Goal: Transaction & Acquisition: Purchase product/service

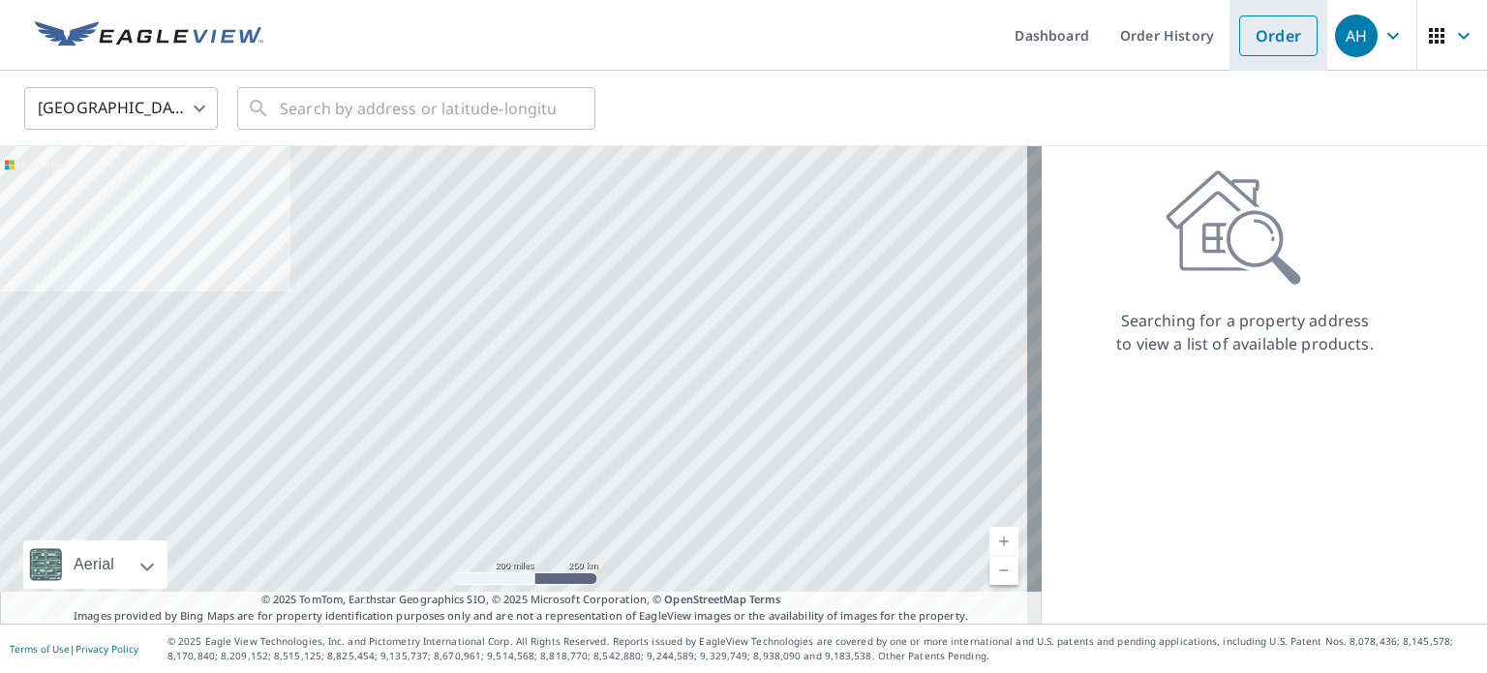
click at [1267, 37] on link "Order" at bounding box center [1278, 35] width 78 height 41
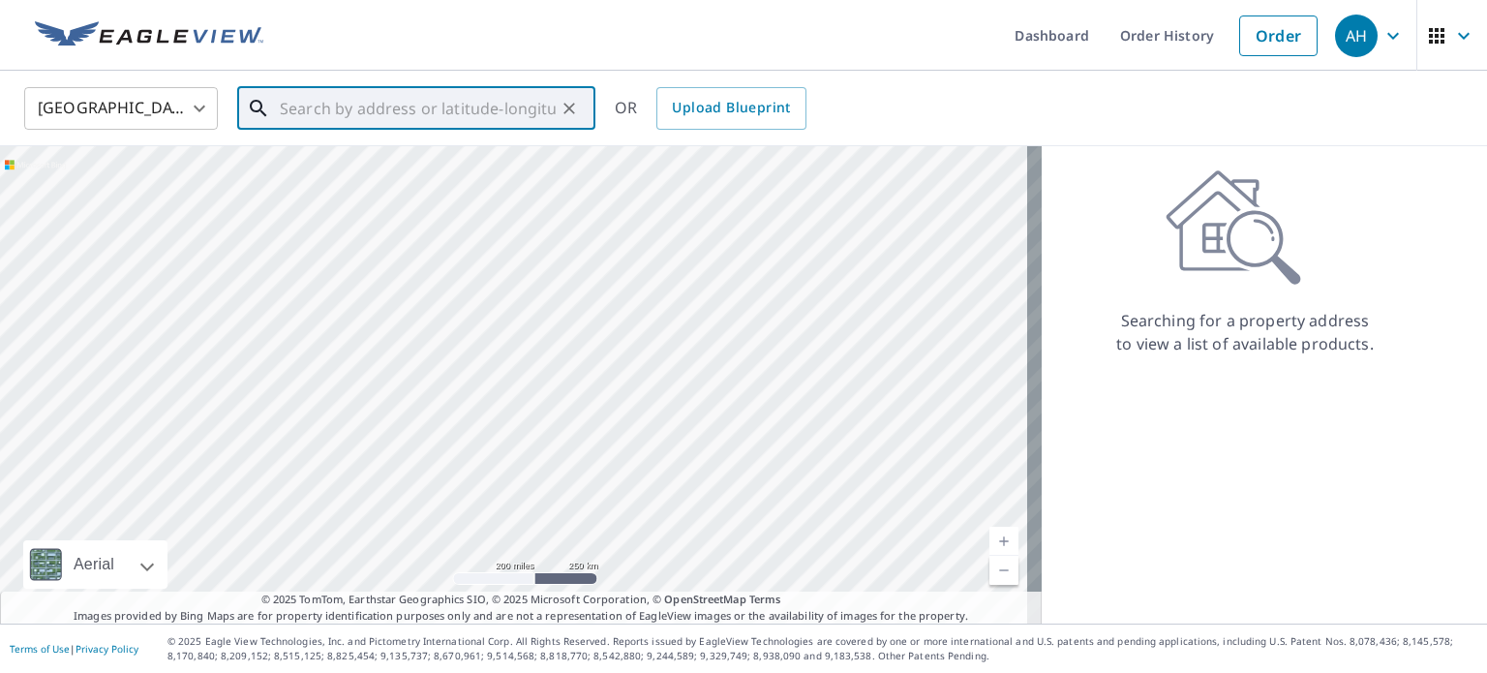
click at [519, 126] on input "text" at bounding box center [418, 108] width 276 height 54
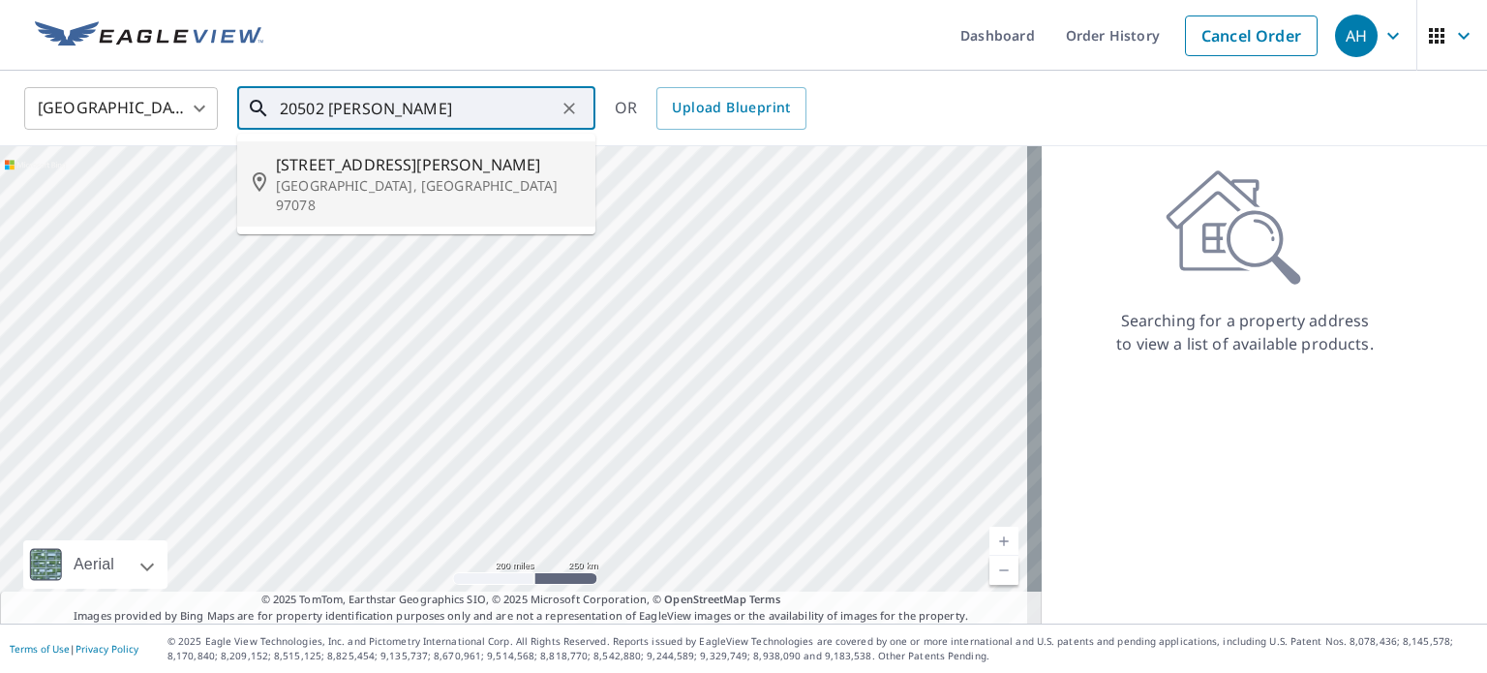
click at [395, 181] on p "[GEOGRAPHIC_DATA], [GEOGRAPHIC_DATA] 97078" at bounding box center [428, 195] width 304 height 39
type input "[STREET_ADDRESS][PERSON_NAME]"
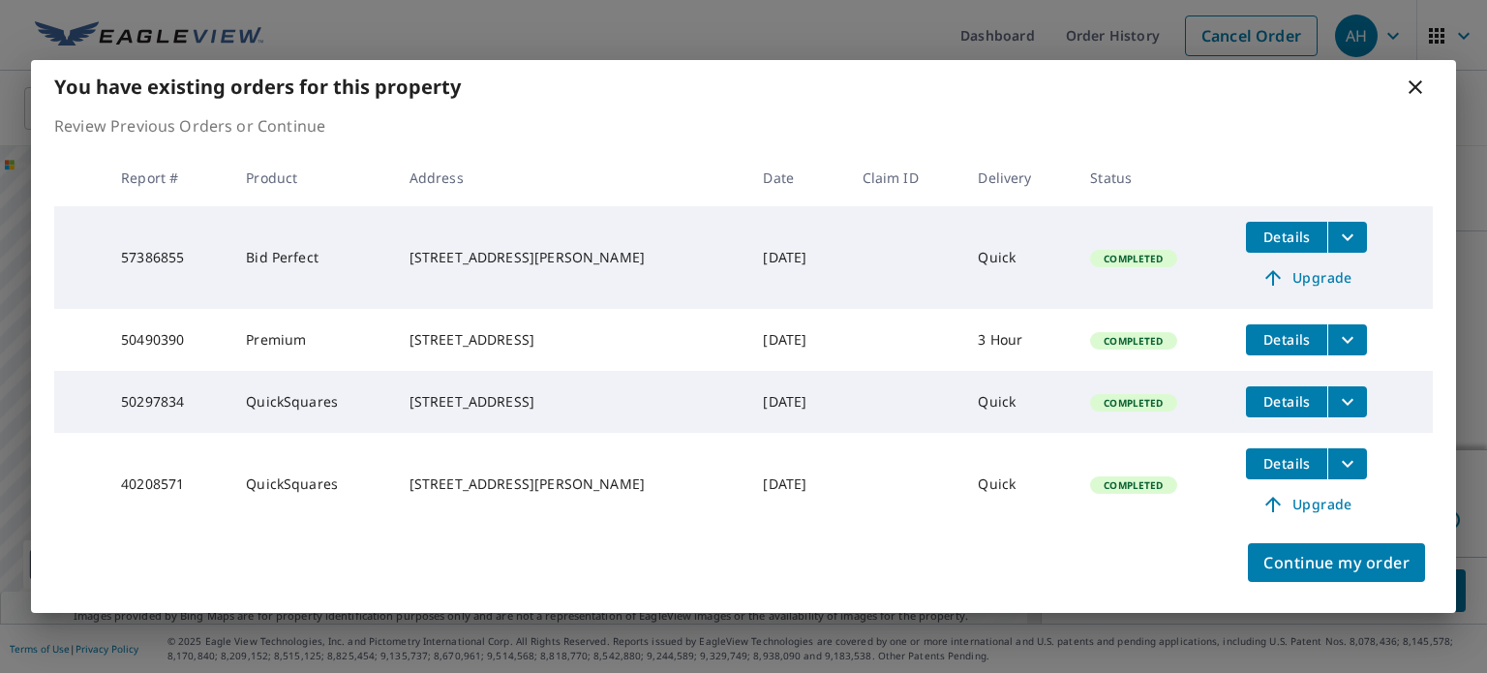
scroll to position [116, 0]
click at [1297, 569] on span "Continue my order" at bounding box center [1336, 562] width 146 height 27
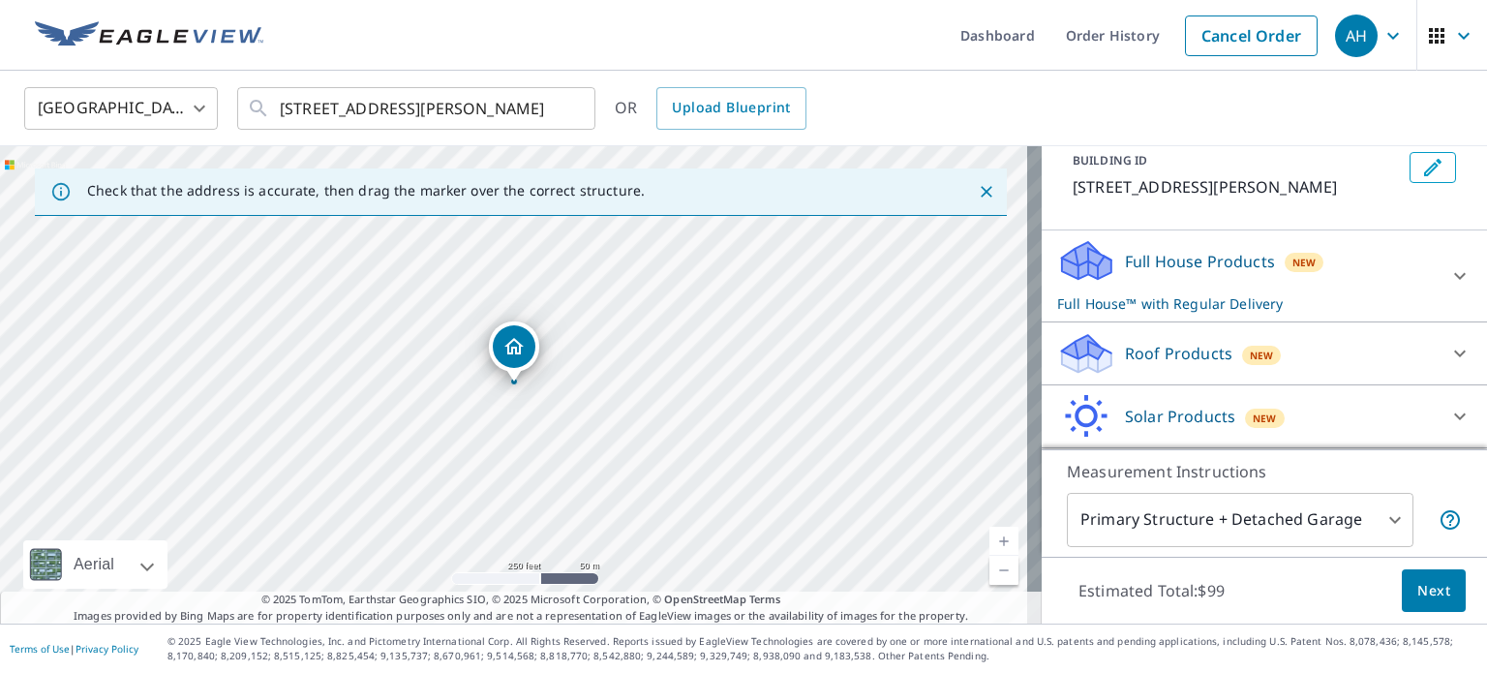
click at [1162, 356] on p "Roof Products" at bounding box center [1178, 353] width 107 height 23
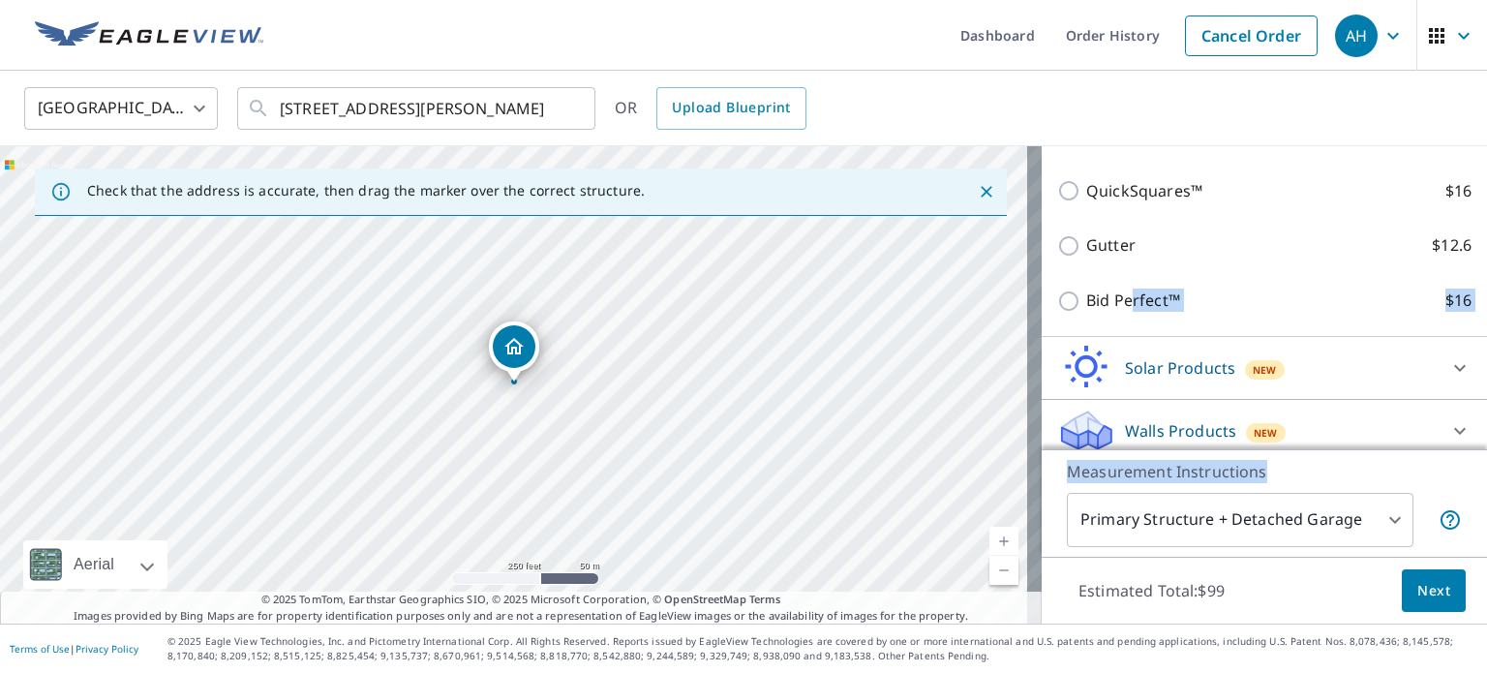
scroll to position [394, 0]
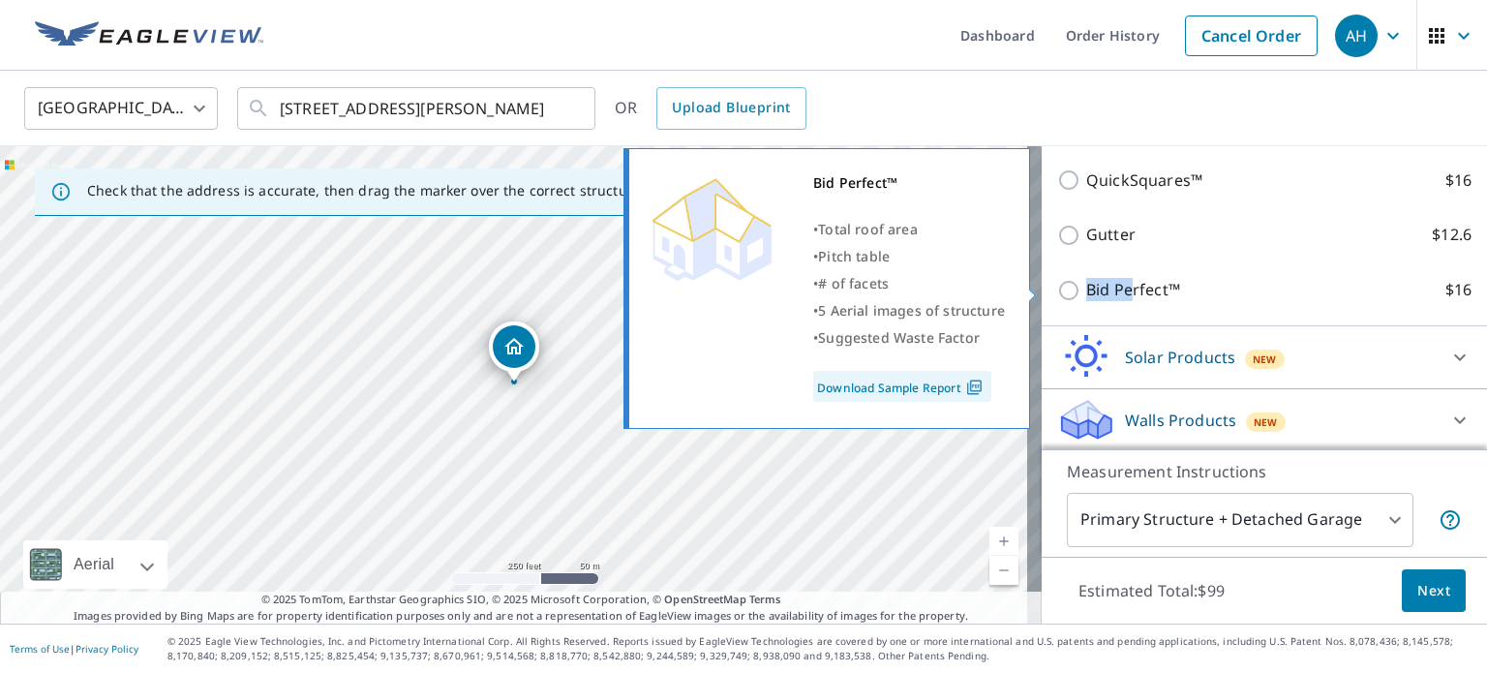
drag, startPoint x: 1118, startPoint y: 295, endPoint x: 1054, endPoint y: 282, distance: 65.3
click at [1057, 282] on div "Bid Perfect™ $16" at bounding box center [1264, 290] width 414 height 24
click at [1057, 282] on input "Bid Perfect™ $16" at bounding box center [1071, 290] width 29 height 23
checkbox input "true"
checkbox input "false"
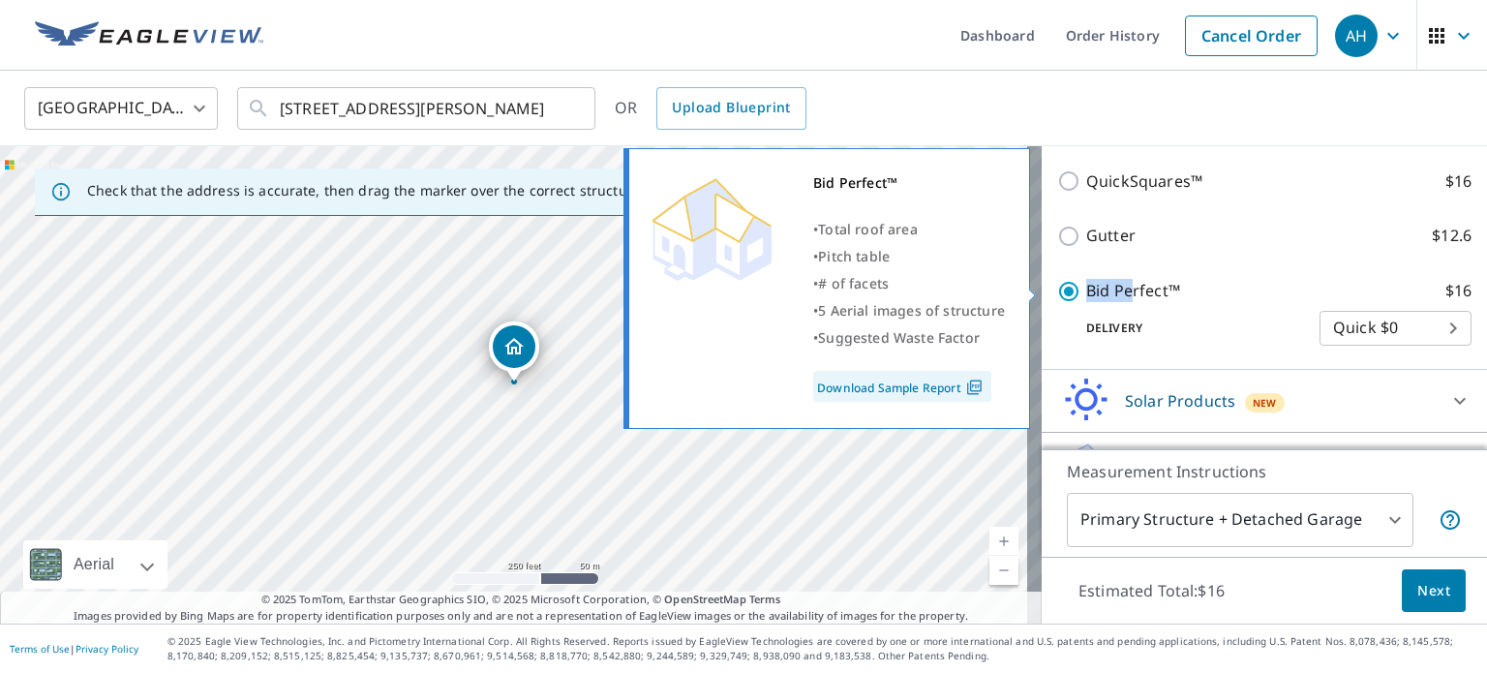
scroll to position [395, 0]
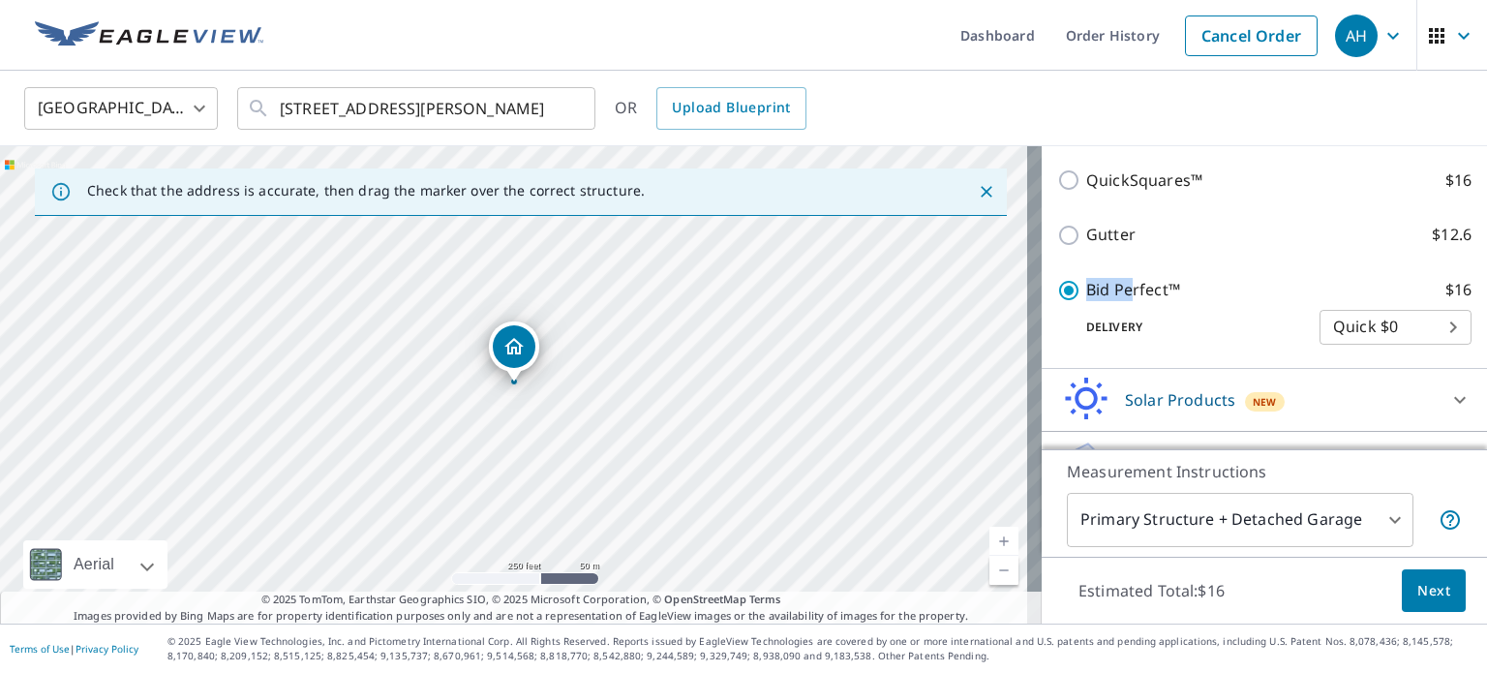
click at [1412, 569] on button "Next" at bounding box center [1434, 591] width 64 height 44
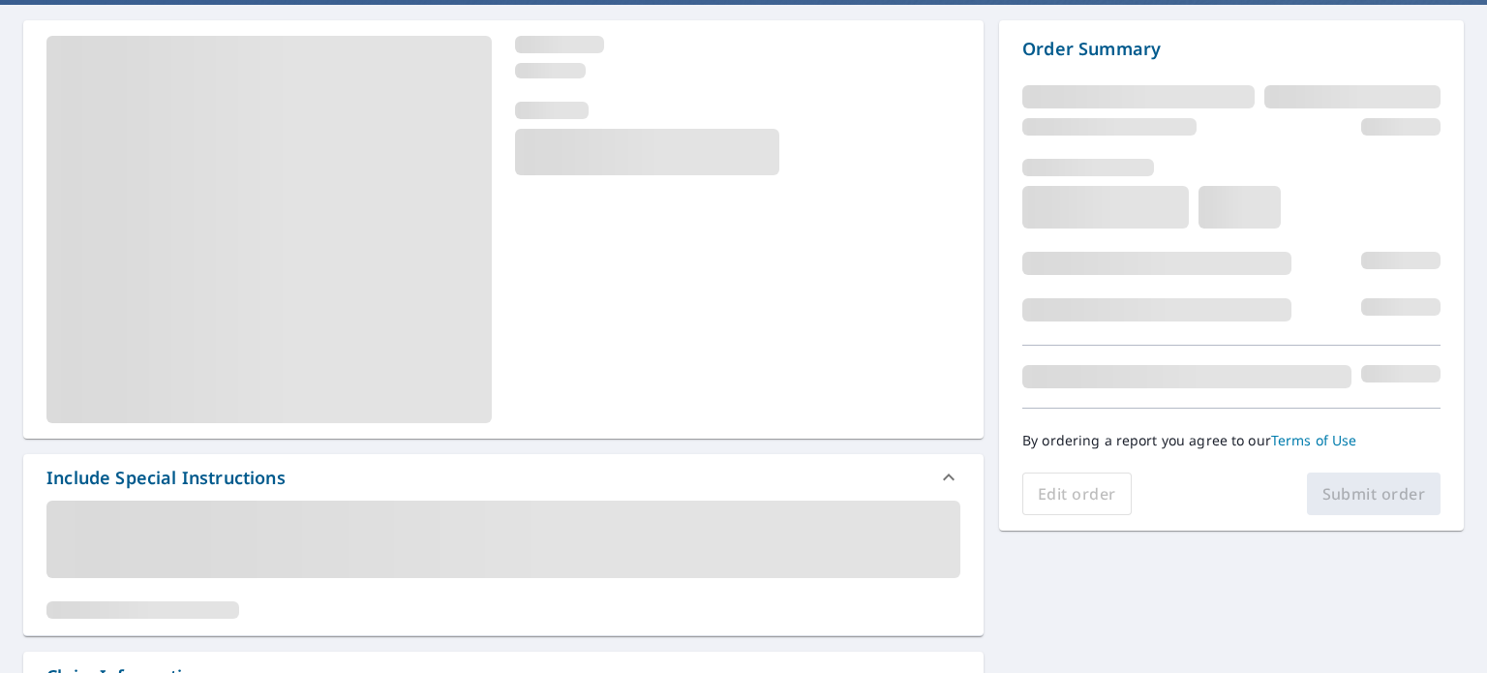
scroll to position [178, 0]
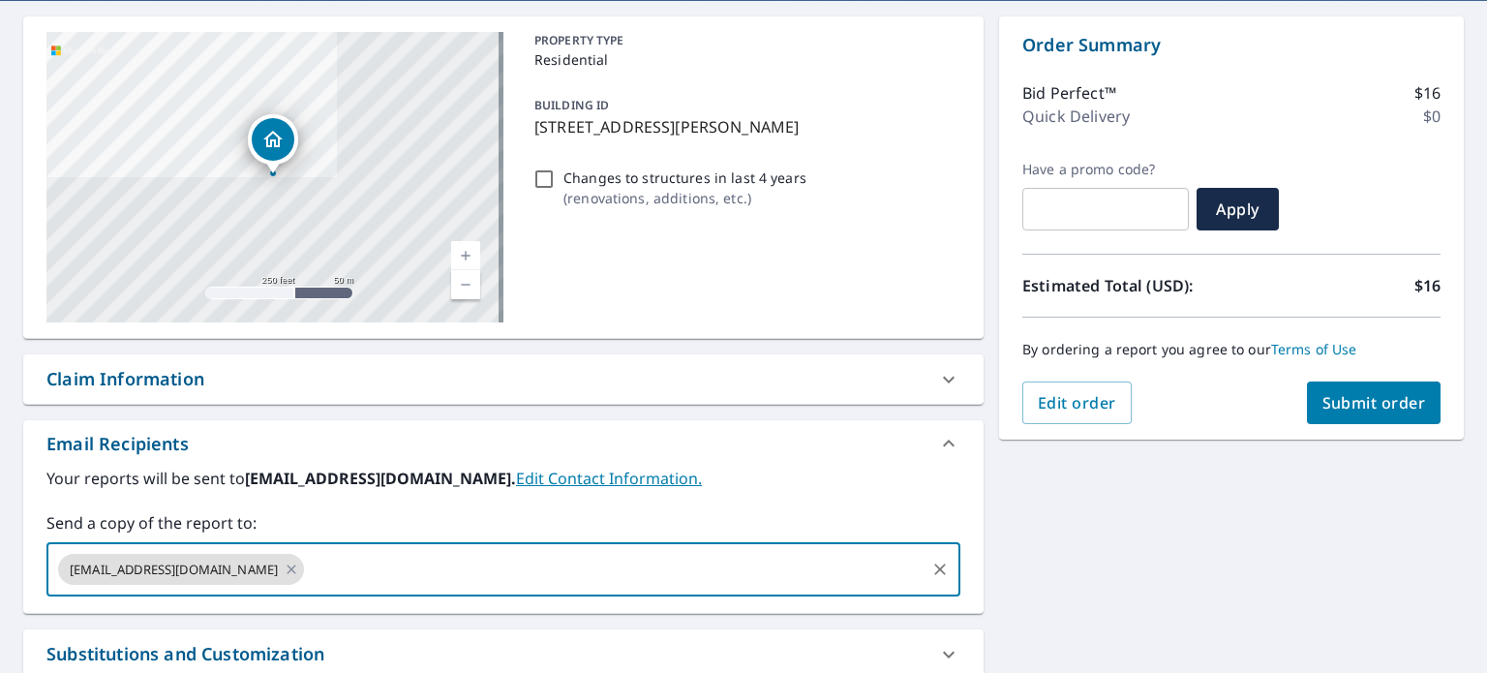
click at [307, 573] on input "text" at bounding box center [615, 569] width 616 height 37
click at [310, 557] on input "ra" at bounding box center [615, 569] width 616 height 37
type input "[PERSON_NAME][EMAIL_ADDRESS][DOMAIN_NAME],"
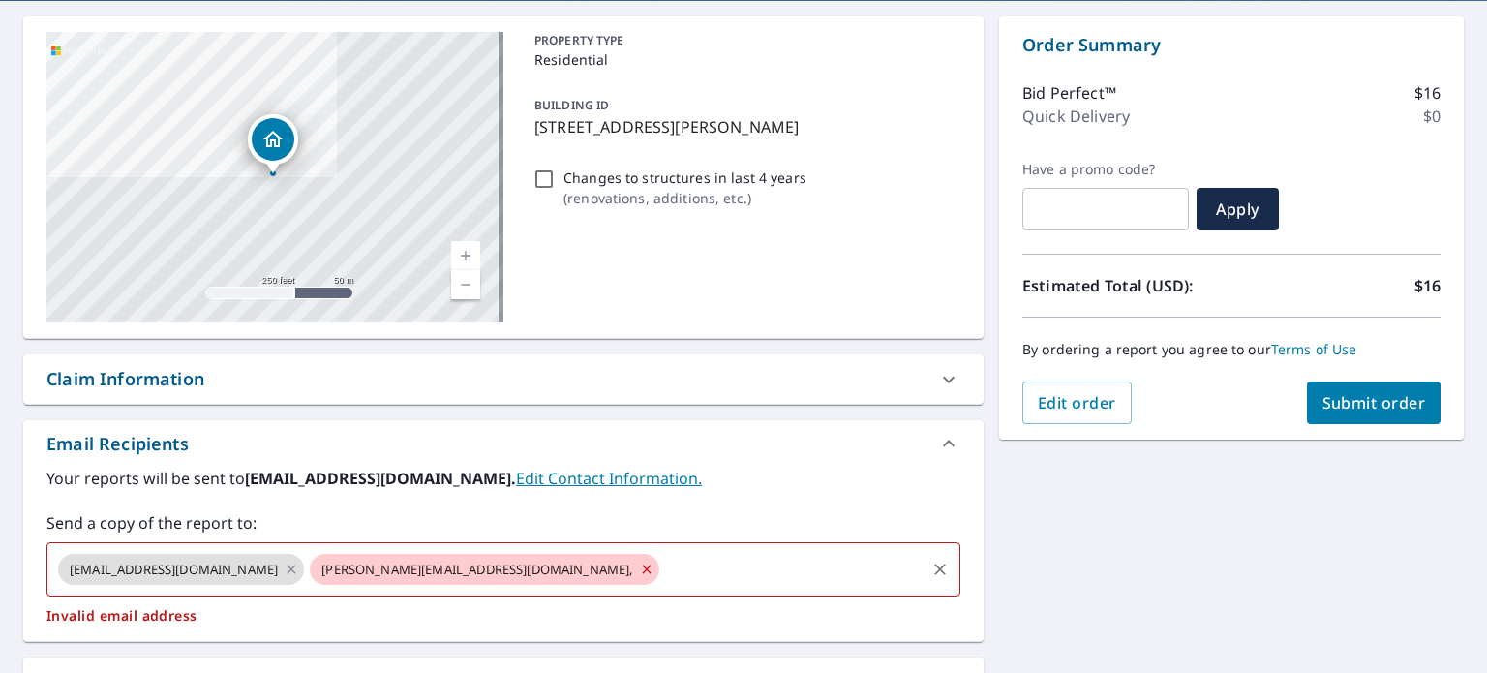
click at [639, 572] on icon at bounding box center [646, 569] width 15 height 21
checkbox input "true"
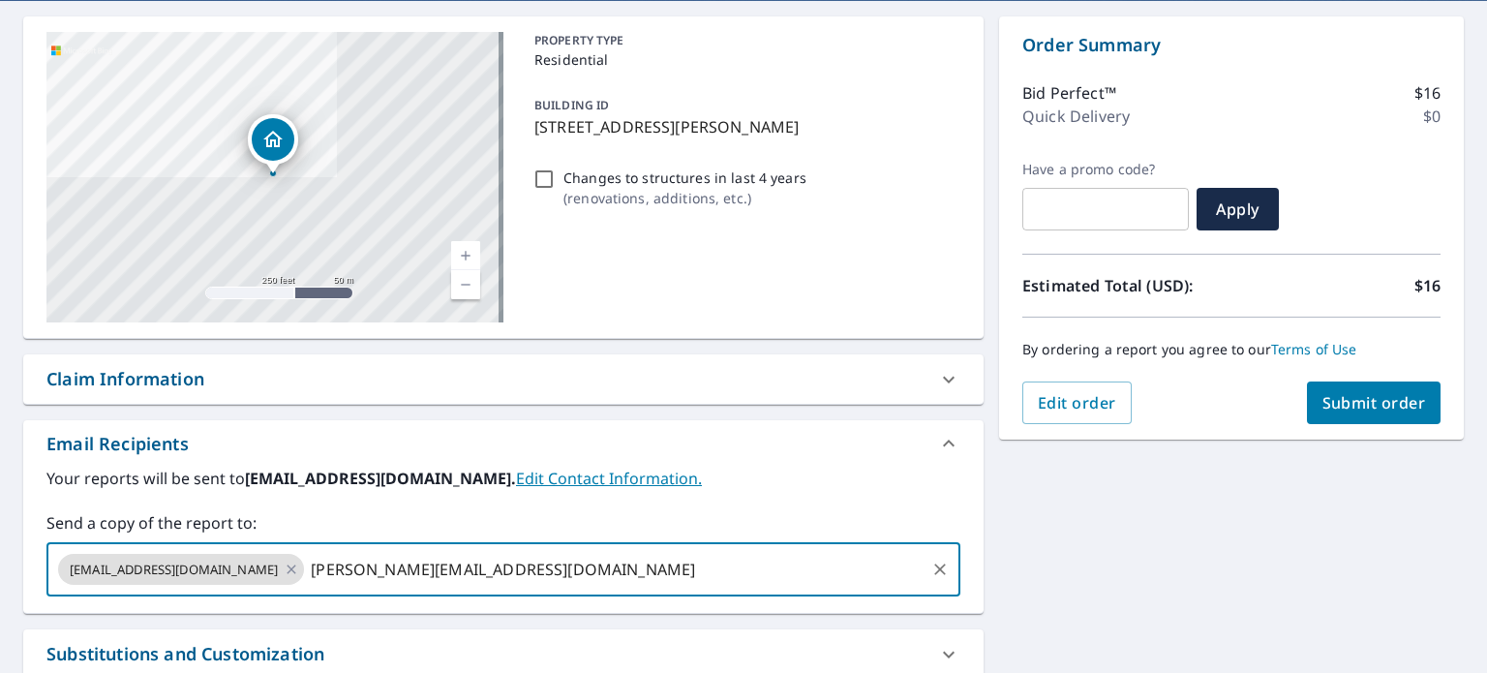
type input "[PERSON_NAME][EMAIL_ADDRESS][DOMAIN_NAME]"
checkbox input "true"
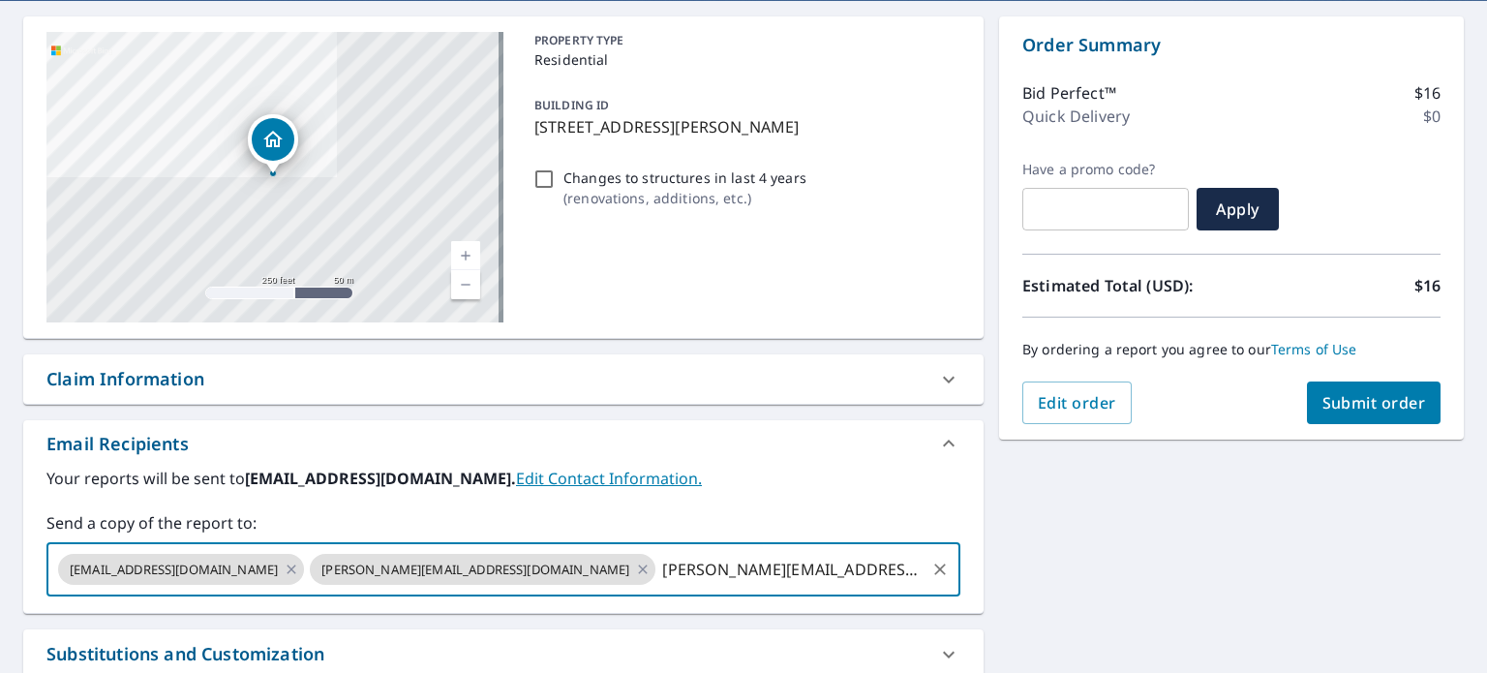
type input "[PERSON_NAME][EMAIL_ADDRESS][DOMAIN_NAME]"
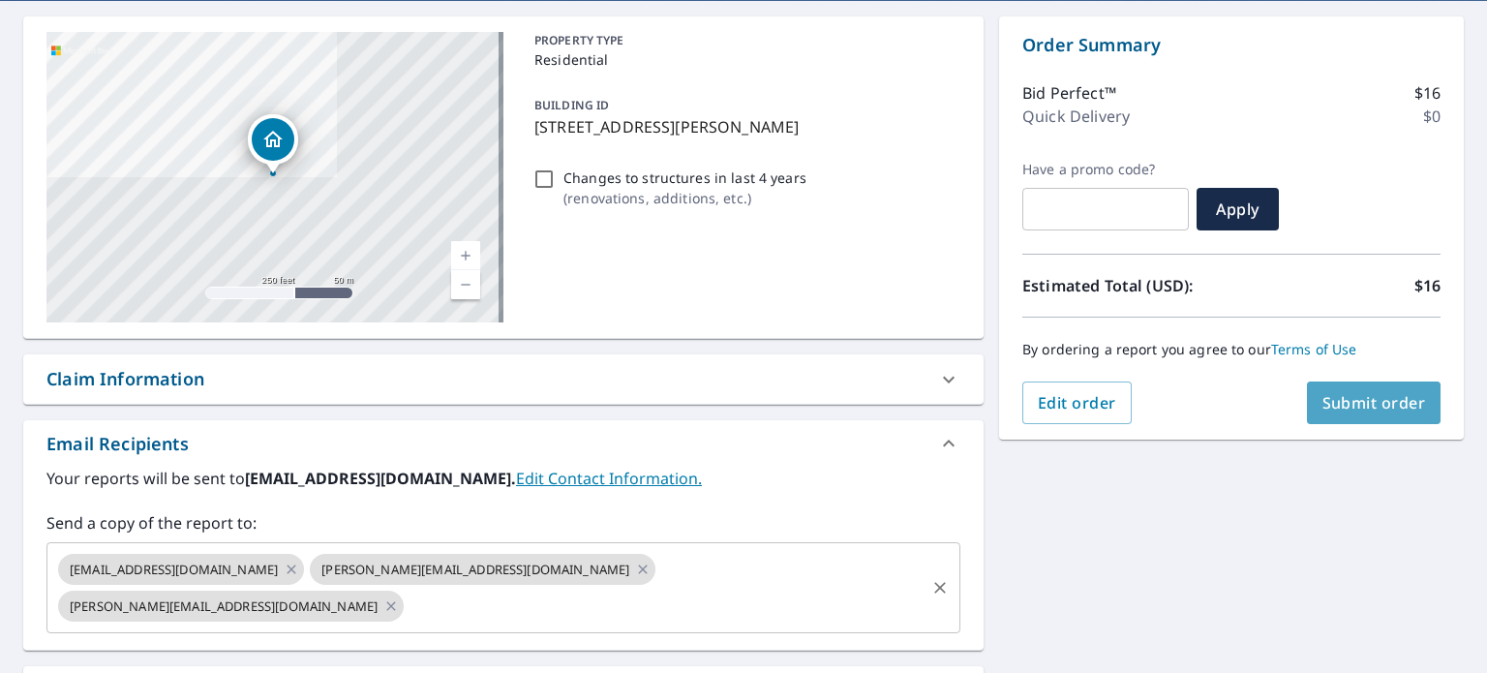
click at [1350, 401] on span "Submit order" at bounding box center [1374, 402] width 104 height 21
checkbox input "true"
